Goal: Information Seeking & Learning: Learn about a topic

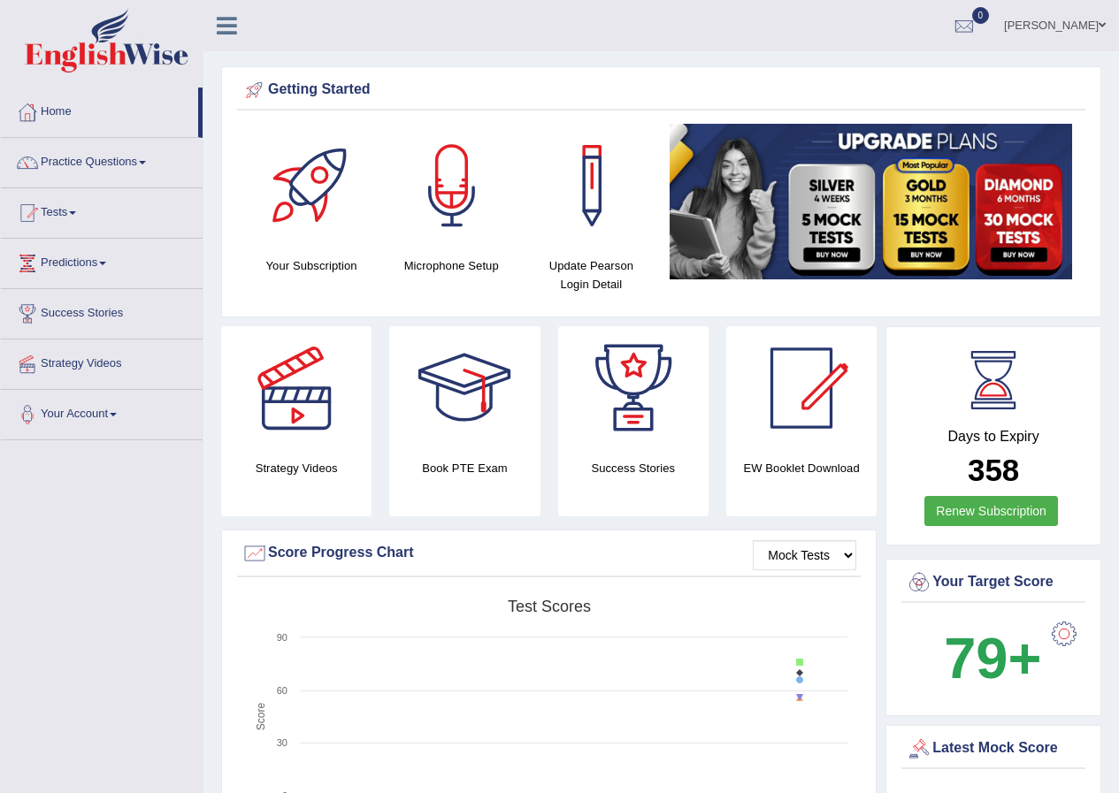
drag, startPoint x: 0, startPoint y: 0, endPoint x: 100, endPoint y: 157, distance: 185.7
click at [101, 157] on link "Practice Questions" at bounding box center [102, 160] width 202 height 44
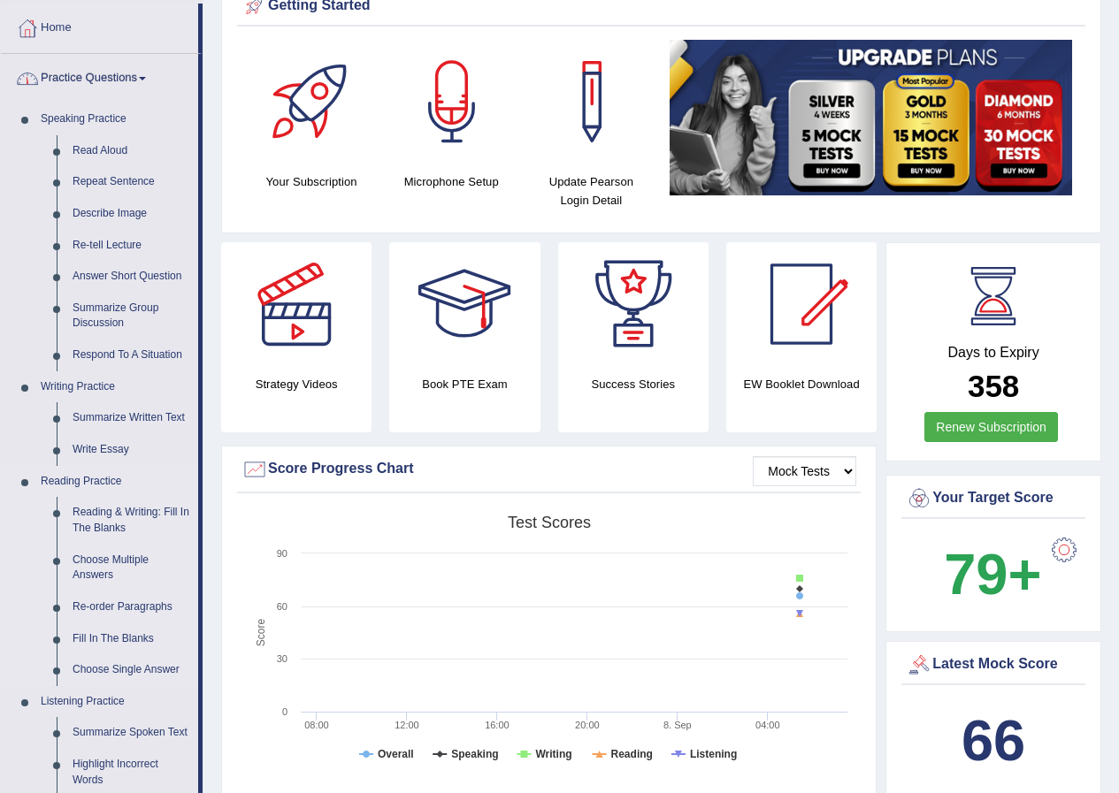
scroll to position [265, 0]
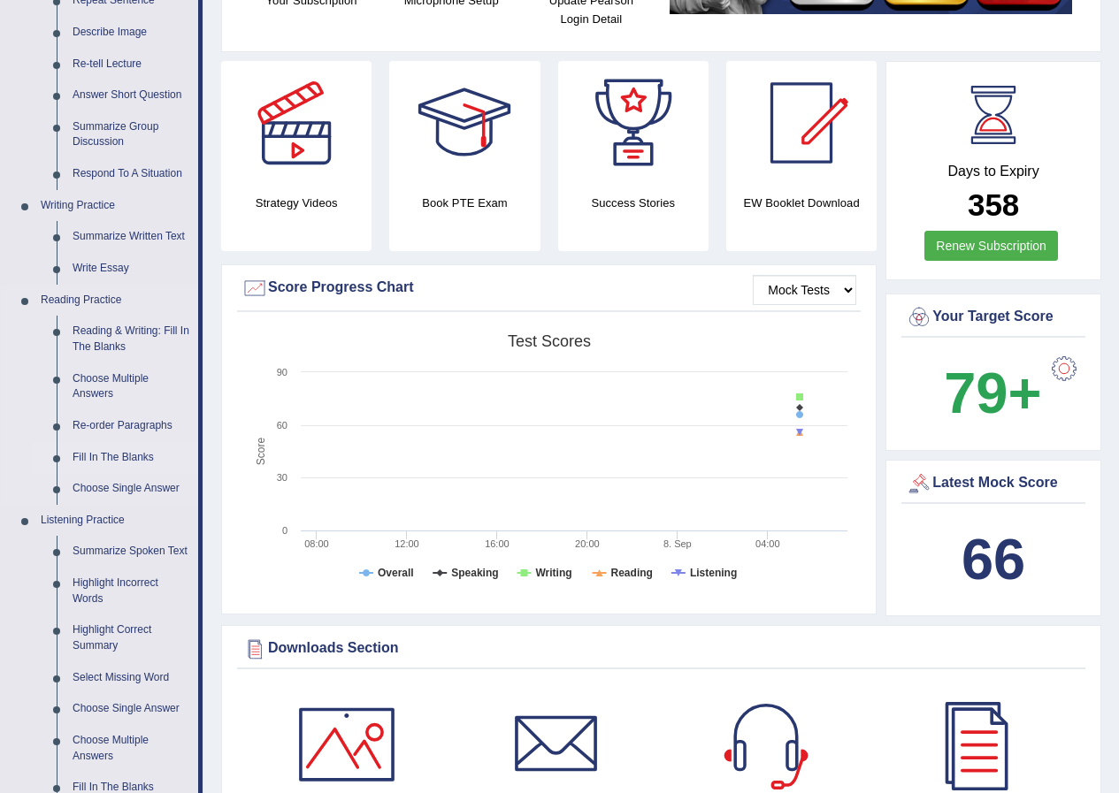
click at [119, 457] on link "Fill In The Blanks" at bounding box center [132, 458] width 134 height 32
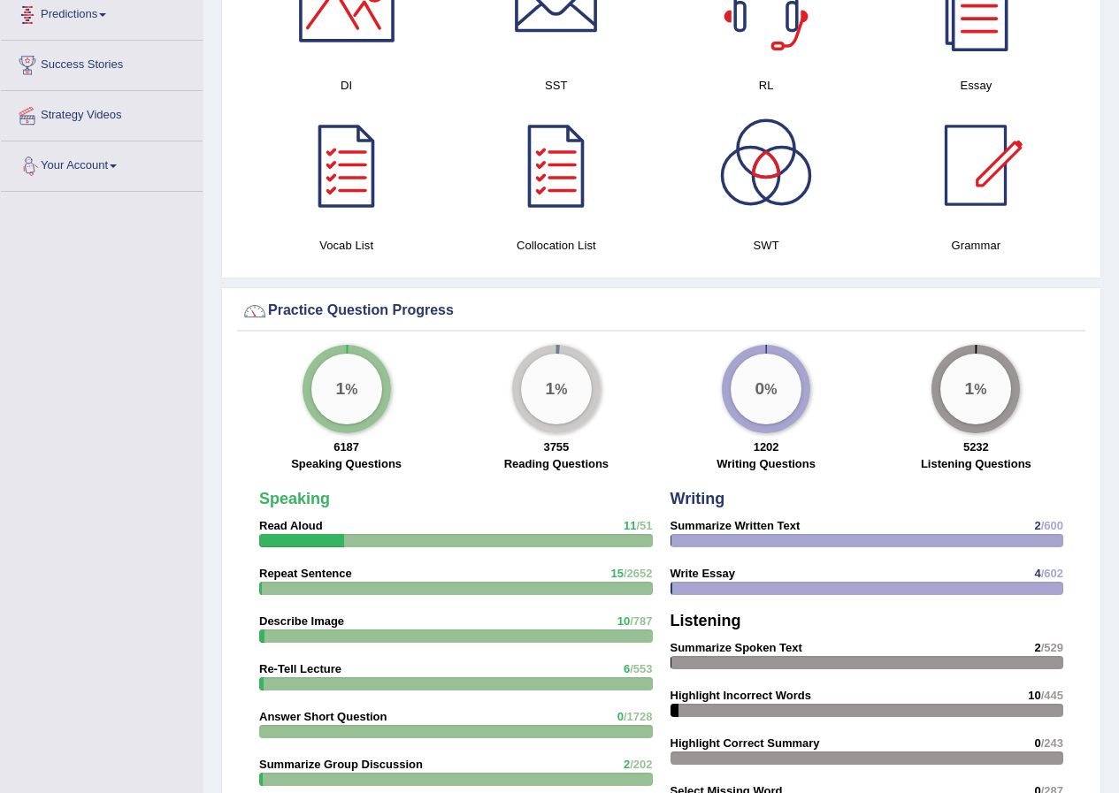
scroll to position [1081, 0]
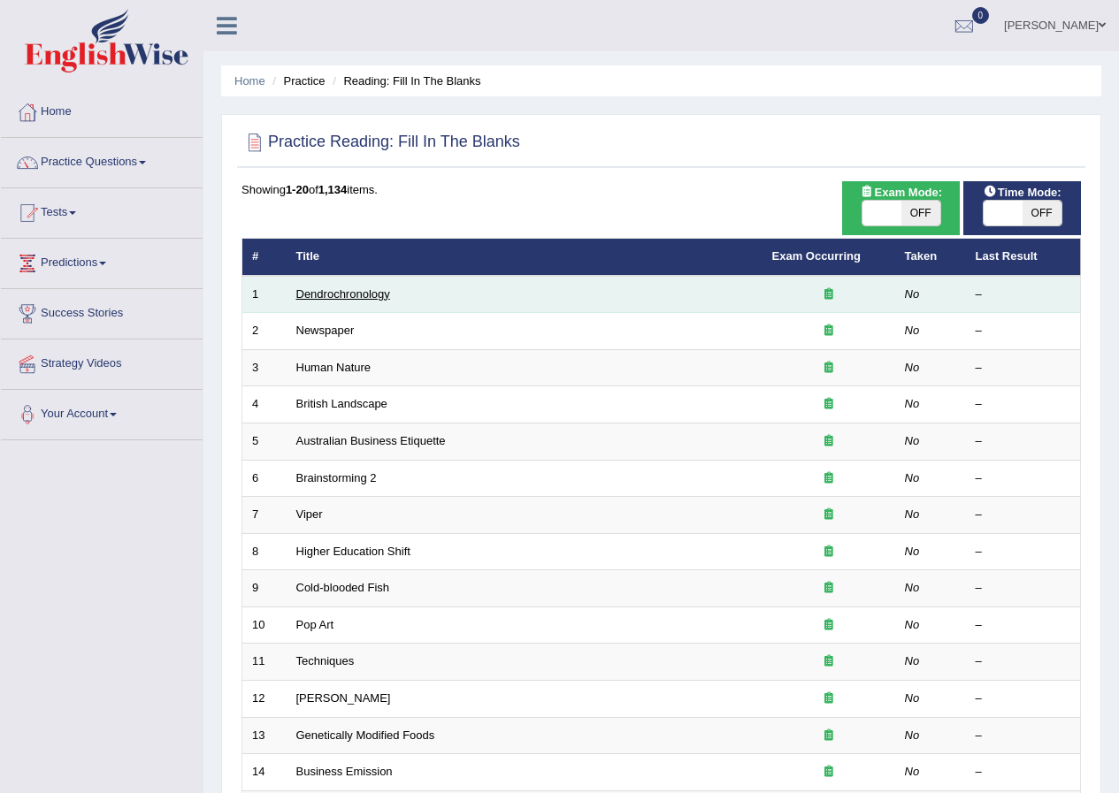
click at [353, 294] on link "Dendrochronology" at bounding box center [343, 293] width 94 height 13
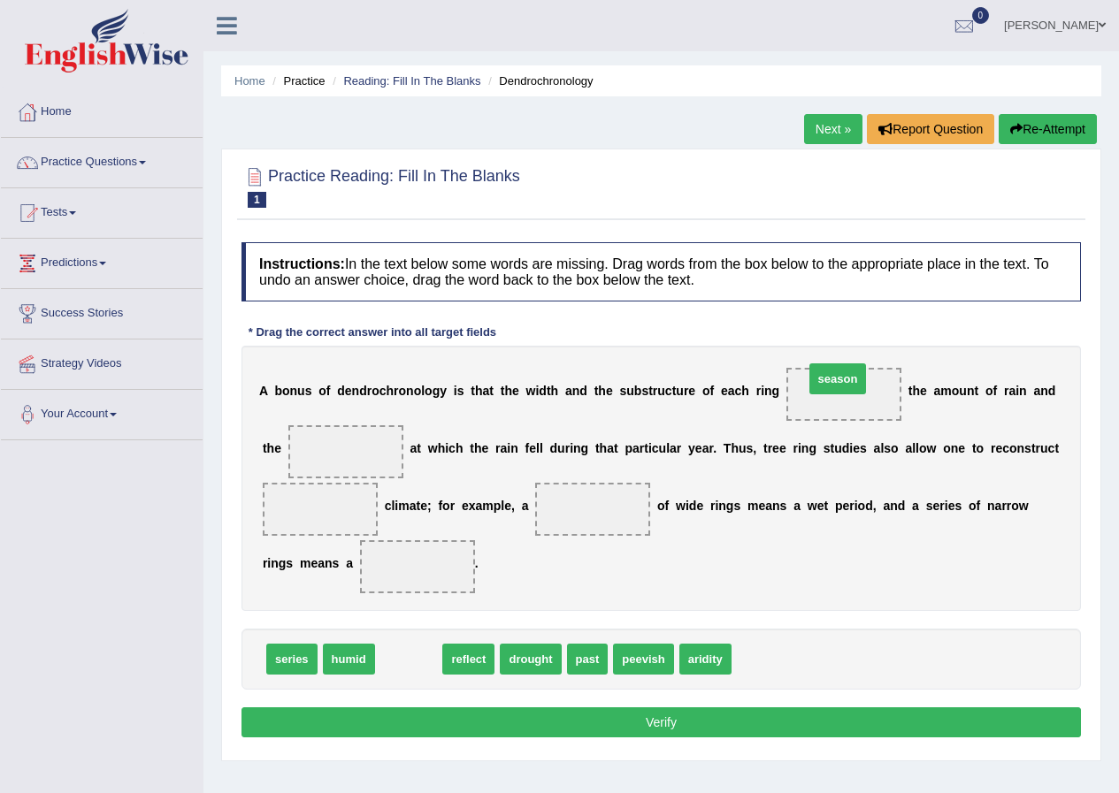
drag, startPoint x: 387, startPoint y: 661, endPoint x: 815, endPoint y: 380, distance: 512.5
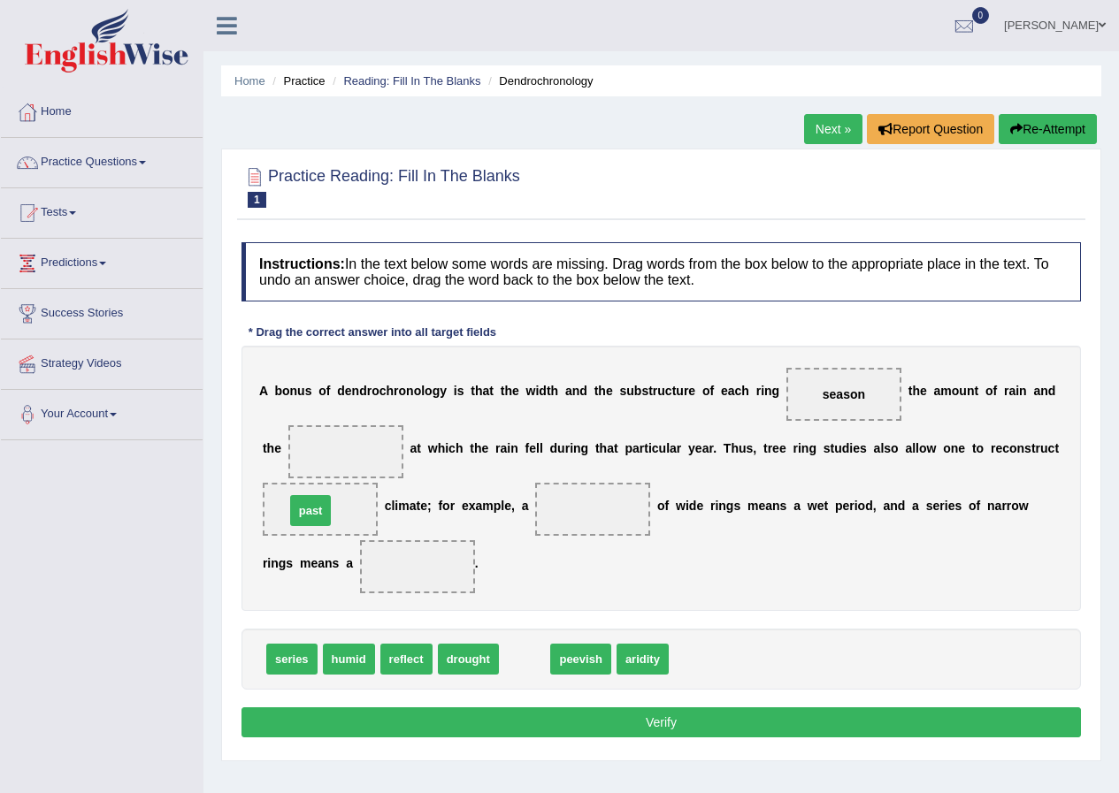
drag, startPoint x: 519, startPoint y: 660, endPoint x: 305, endPoint y: 511, distance: 260.6
drag, startPoint x: 524, startPoint y: 667, endPoint x: 563, endPoint y: 510, distance: 161.3
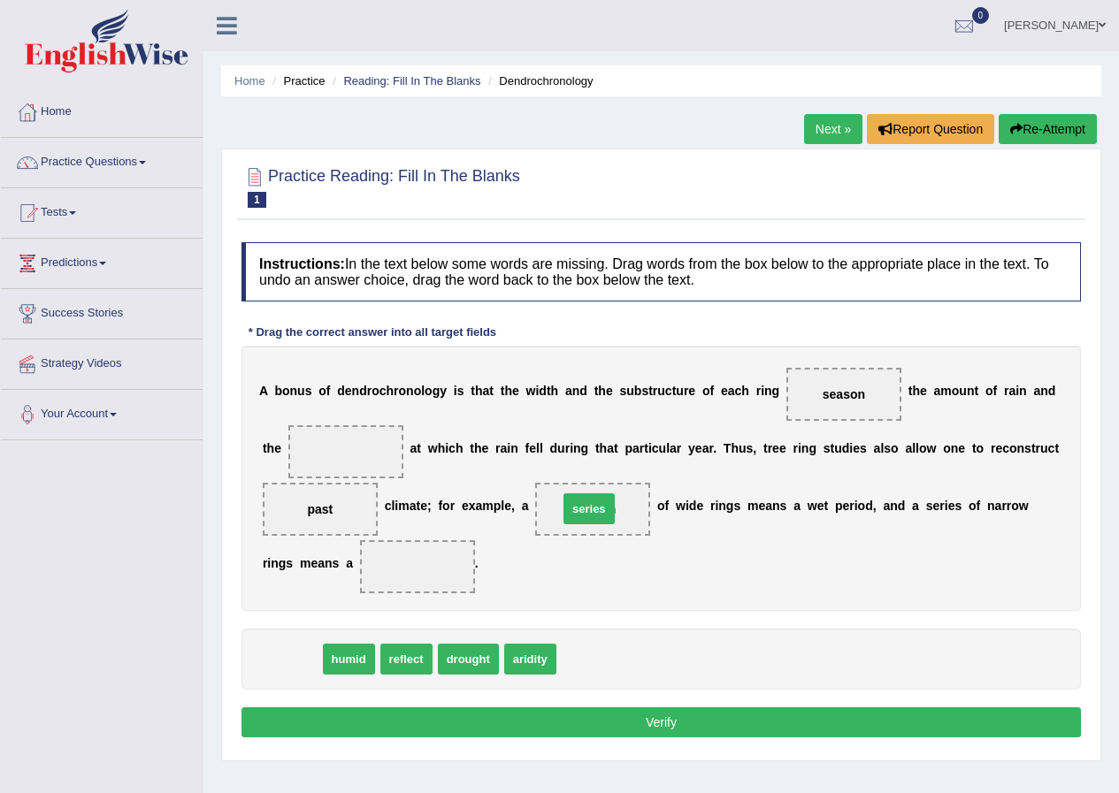
drag, startPoint x: 290, startPoint y: 655, endPoint x: 587, endPoint y: 505, distance: 333.1
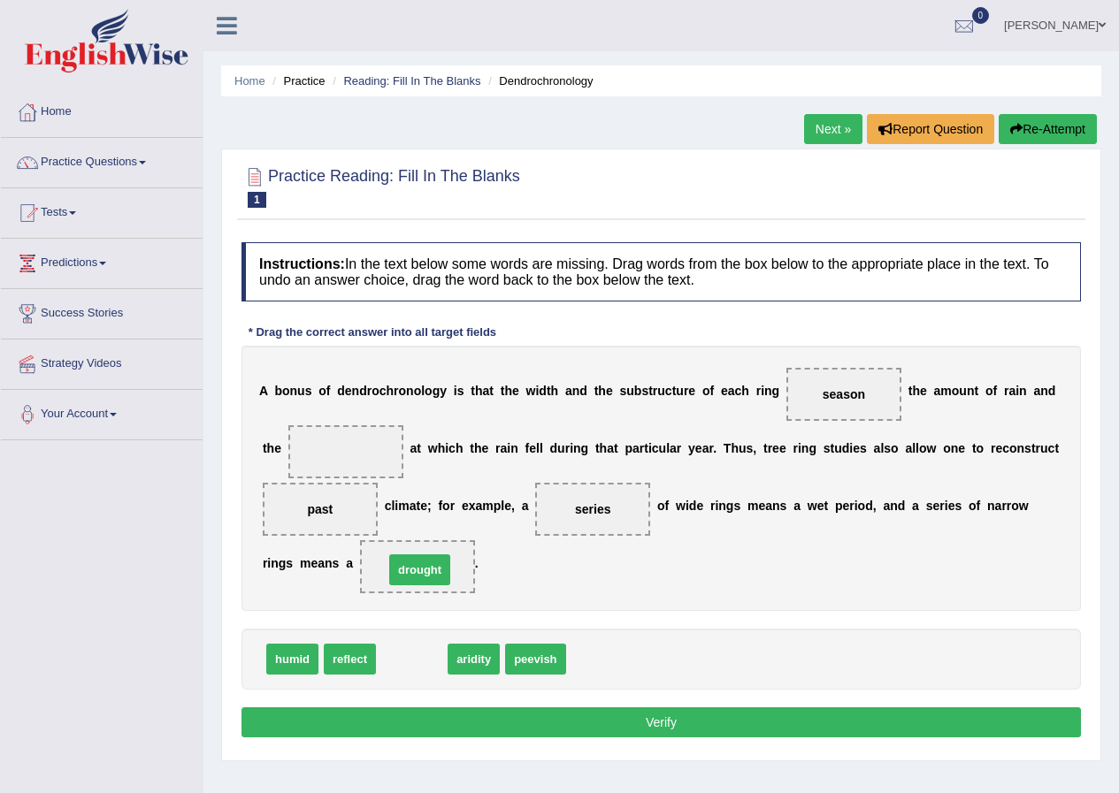
drag, startPoint x: 399, startPoint y: 668, endPoint x: 407, endPoint y: 568, distance: 100.3
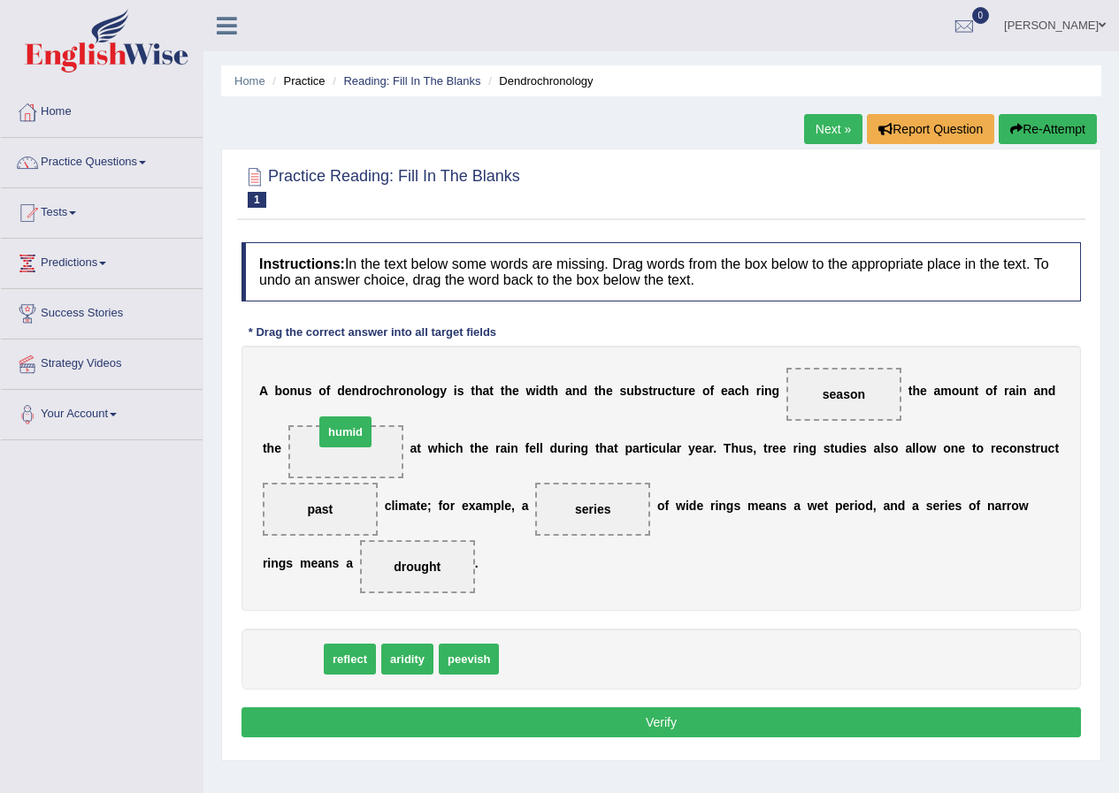
drag, startPoint x: 282, startPoint y: 655, endPoint x: 335, endPoint y: 427, distance: 233.4
click at [695, 732] on button "Verify" at bounding box center [660, 723] width 839 height 30
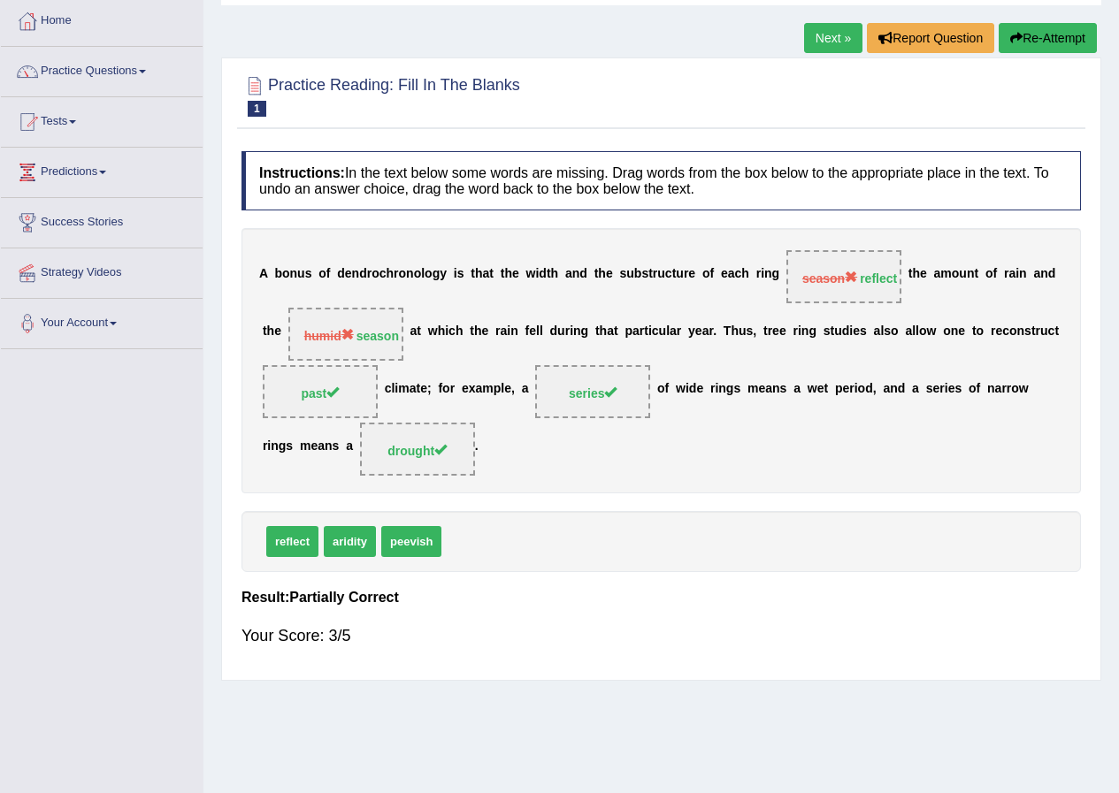
scroll to position [47, 0]
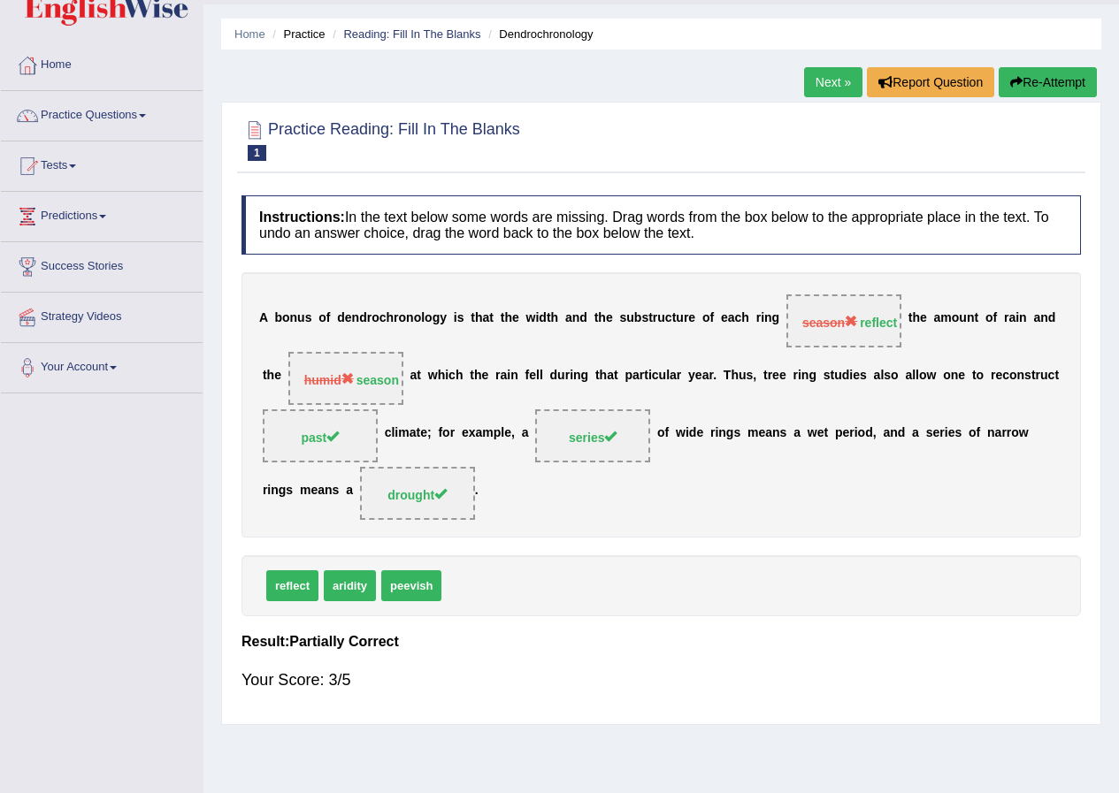
click at [838, 80] on link "Next »" at bounding box center [833, 82] width 58 height 30
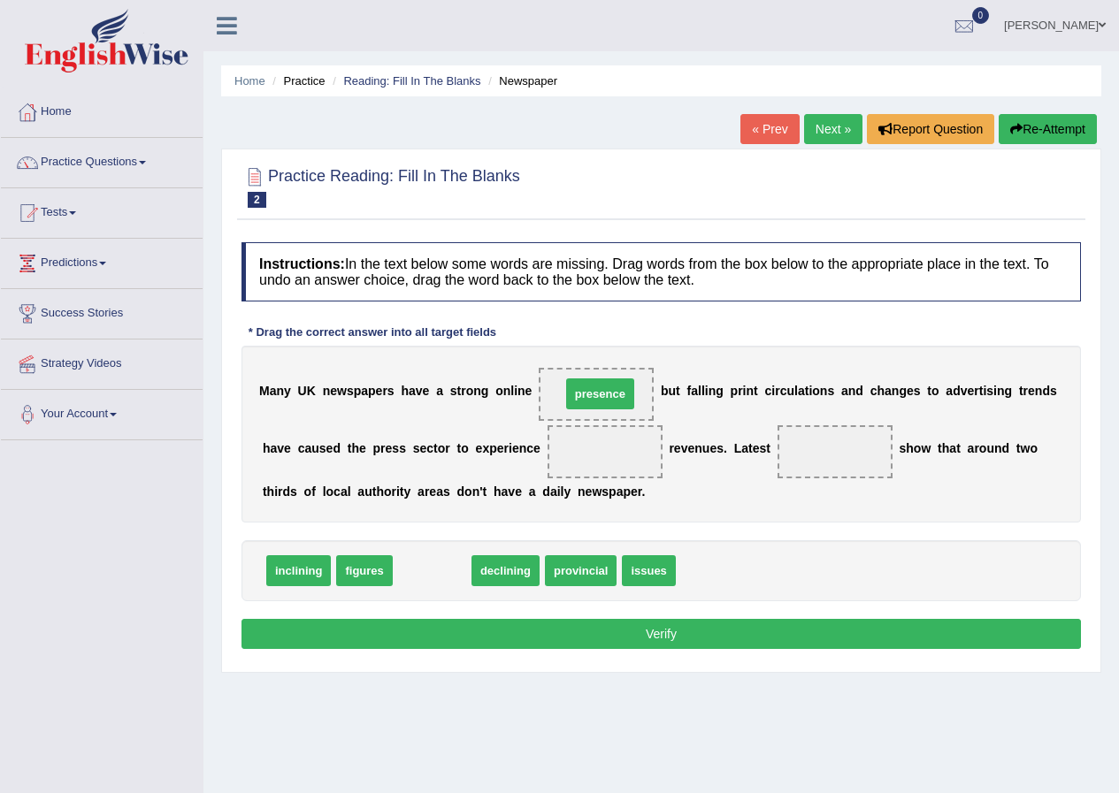
drag, startPoint x: 436, startPoint y: 575, endPoint x: 604, endPoint y: 398, distance: 244.0
drag, startPoint x: 443, startPoint y: 568, endPoint x: 611, endPoint y: 444, distance: 208.7
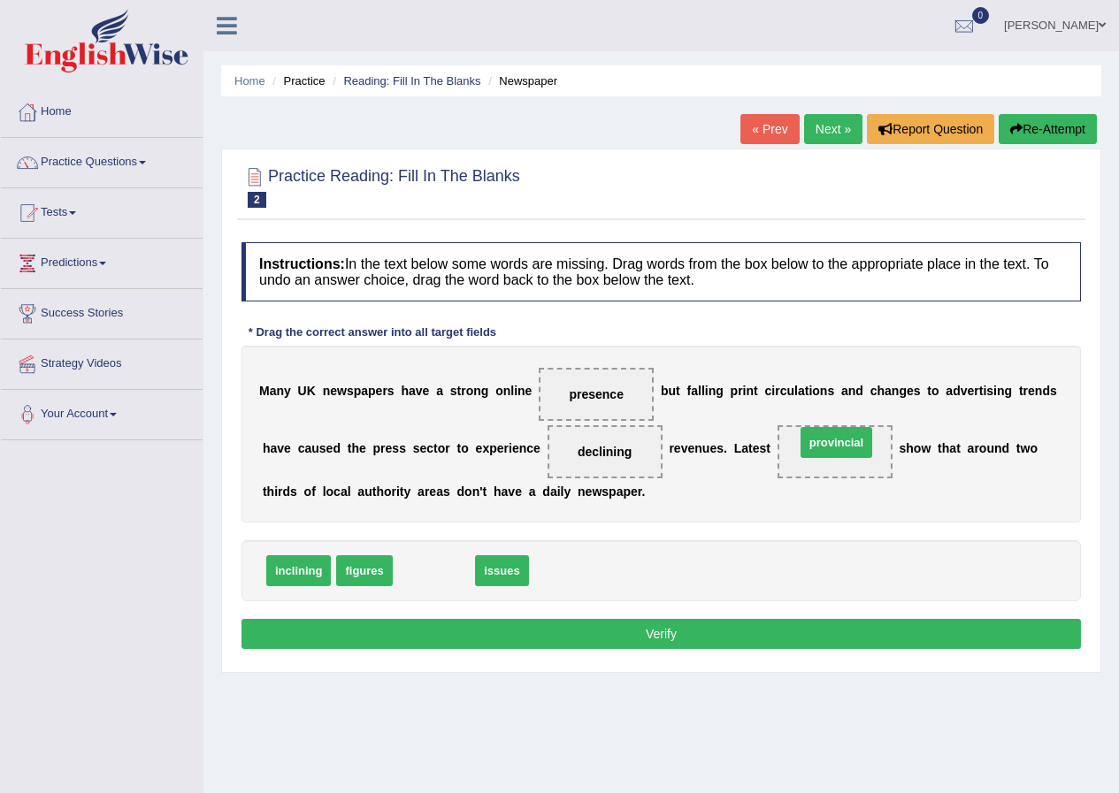
drag, startPoint x: 438, startPoint y: 570, endPoint x: 840, endPoint y: 442, distance: 422.4
click at [530, 614] on div "Instructions: In the text below some words are missing. Drag words from the box…" at bounding box center [661, 449] width 848 height 430
click at [524, 614] on div "Instructions: In the text below some words are missing. Drag words from the box…" at bounding box center [661, 449] width 848 height 430
click at [518, 628] on button "Verify" at bounding box center [660, 634] width 839 height 30
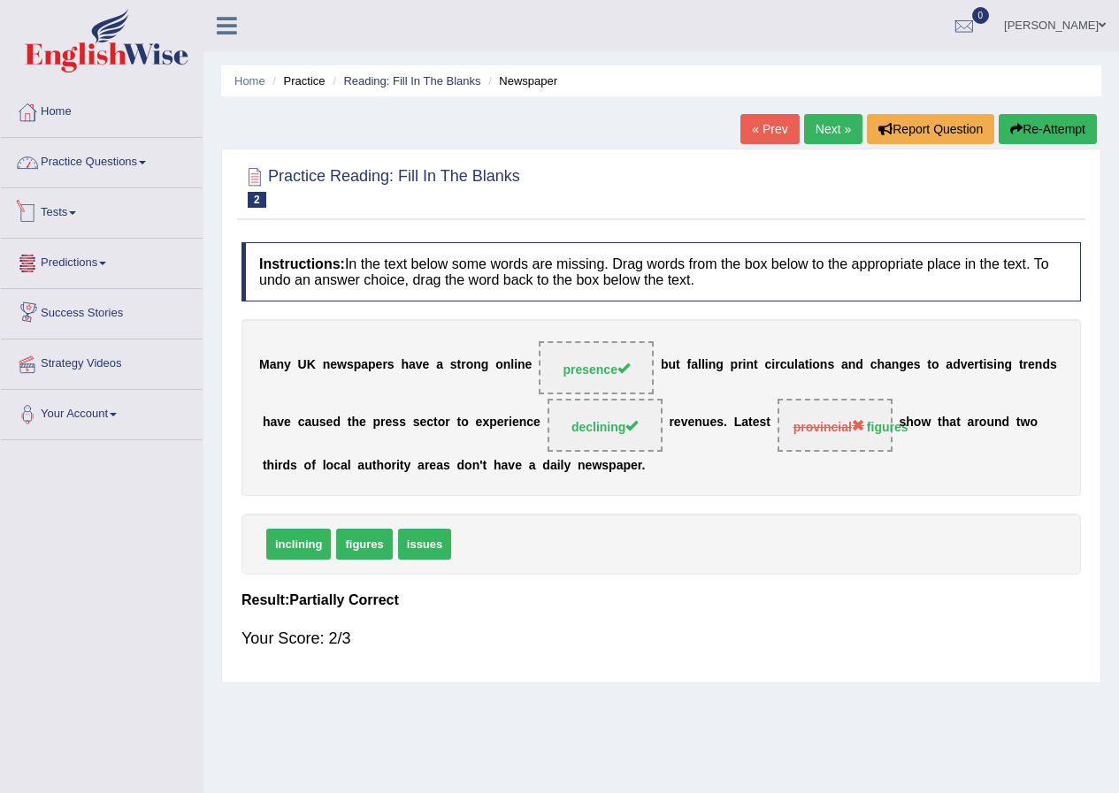
click at [74, 156] on link "Practice Questions" at bounding box center [102, 160] width 202 height 44
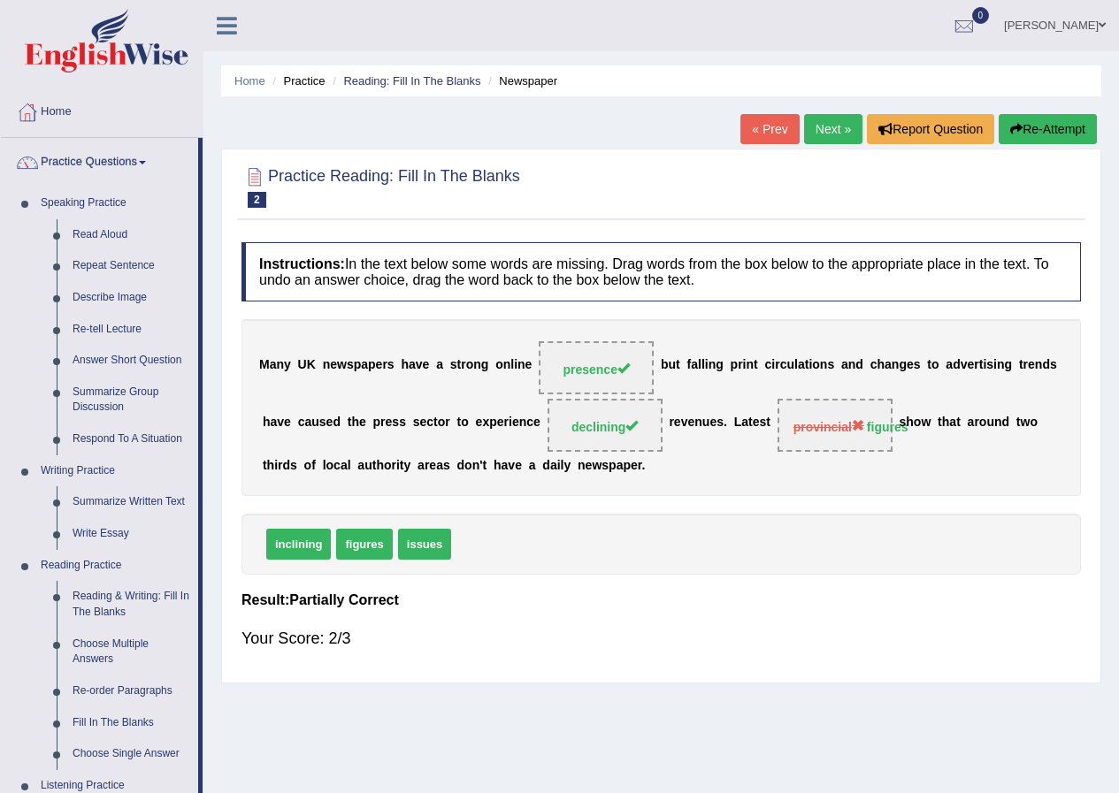
click at [149, 165] on link "Practice Questions" at bounding box center [99, 160] width 197 height 44
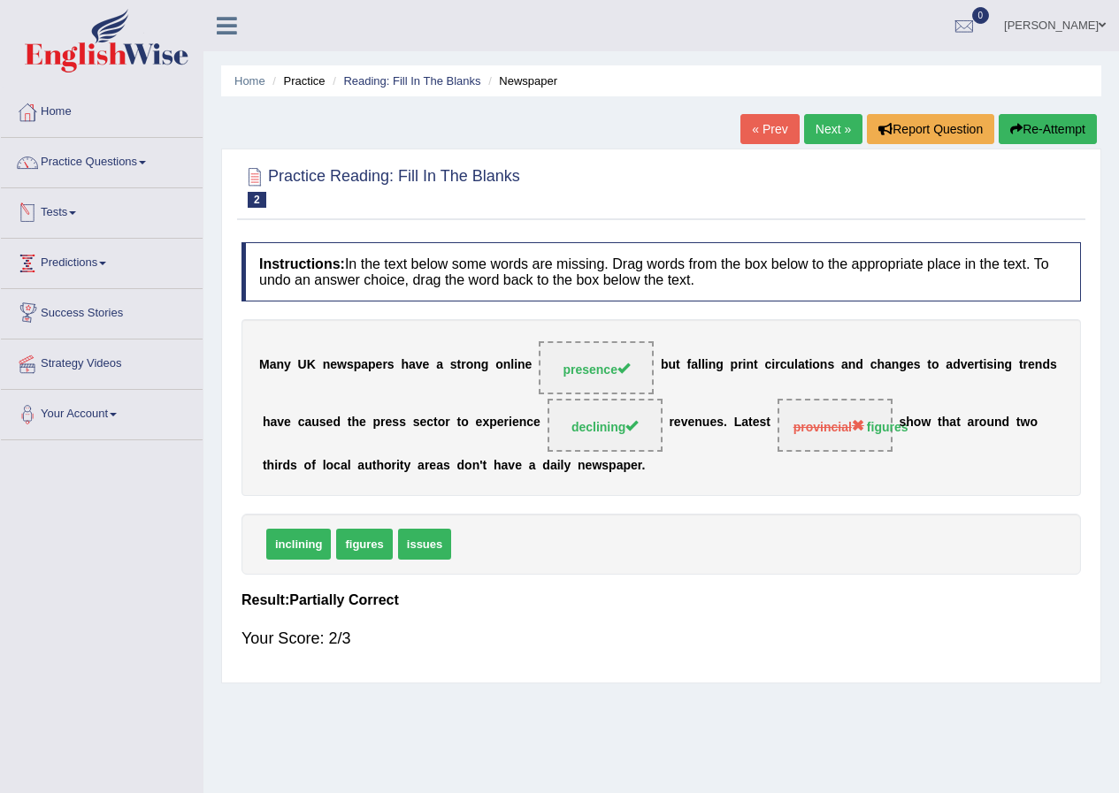
click at [21, 191] on link "Tests" at bounding box center [102, 210] width 202 height 44
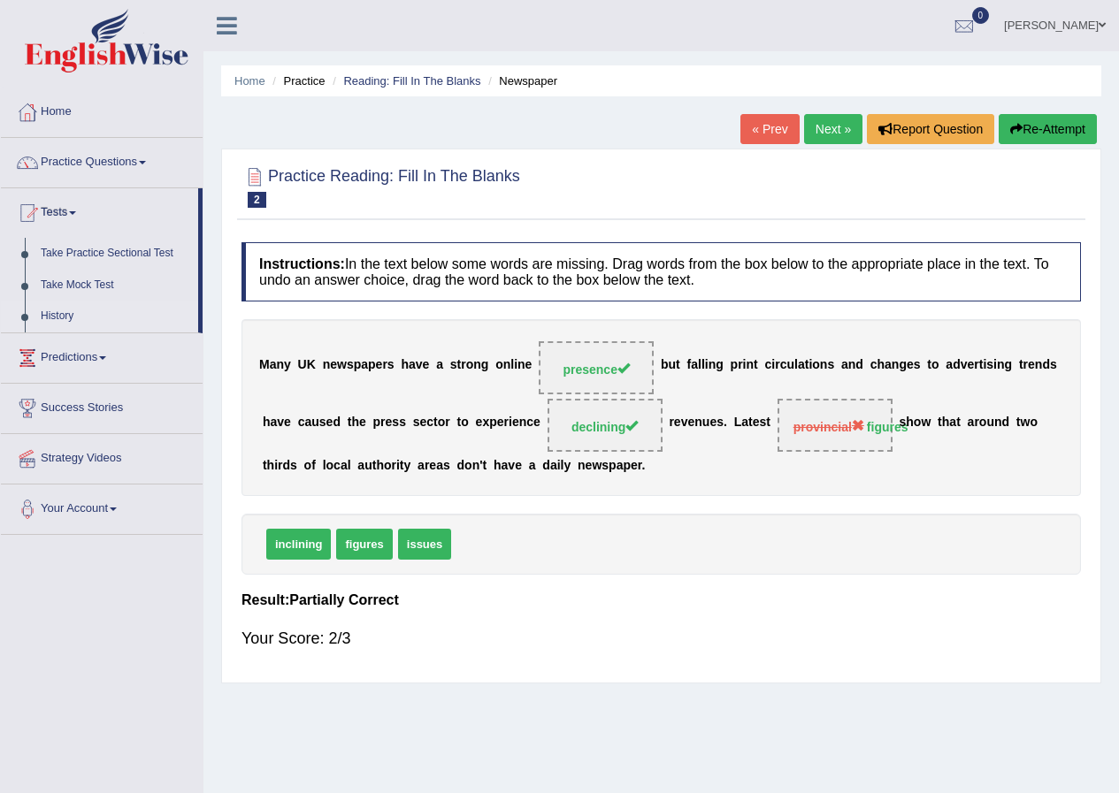
click at [69, 306] on link "History" at bounding box center [115, 317] width 165 height 32
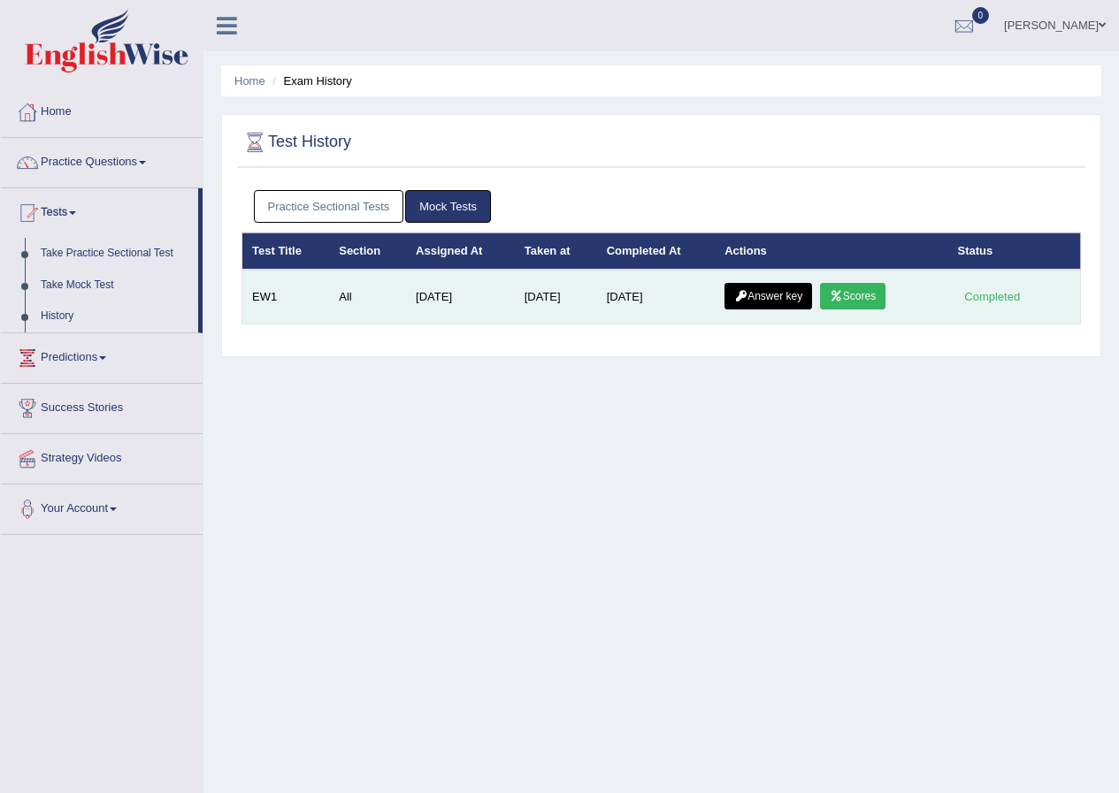
click at [864, 291] on link "Scores" at bounding box center [852, 296] width 65 height 27
